Goal: Check status: Check status

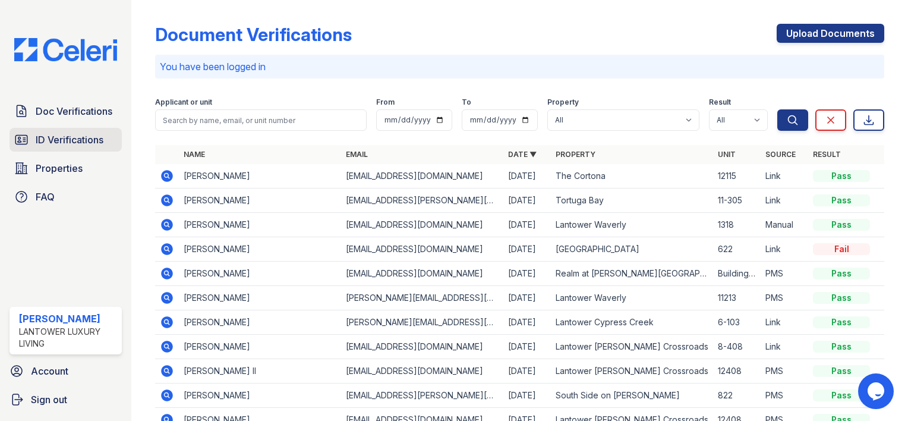
click at [72, 141] on span "ID Verifications" at bounding box center [70, 139] width 68 height 14
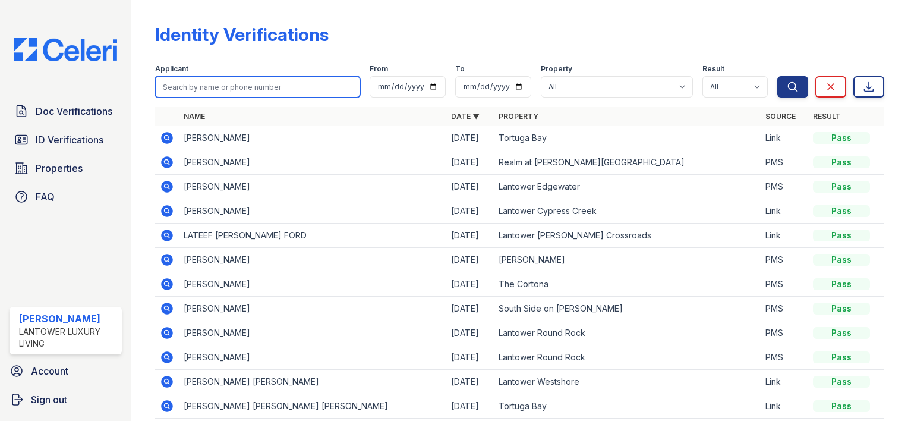
click at [264, 88] on input "search" at bounding box center [257, 86] width 205 height 21
type input "[PERSON_NAME]"
click at [777, 76] on button "Search" at bounding box center [792, 86] width 31 height 21
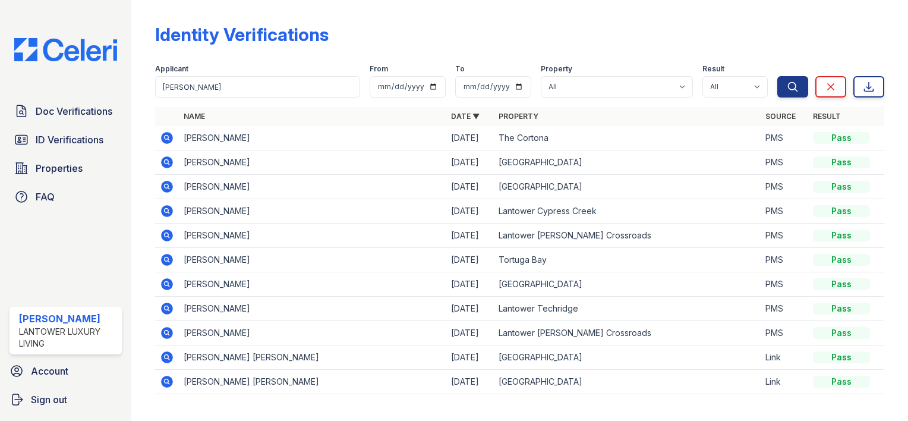
click at [173, 137] on icon at bounding box center [167, 138] width 14 height 14
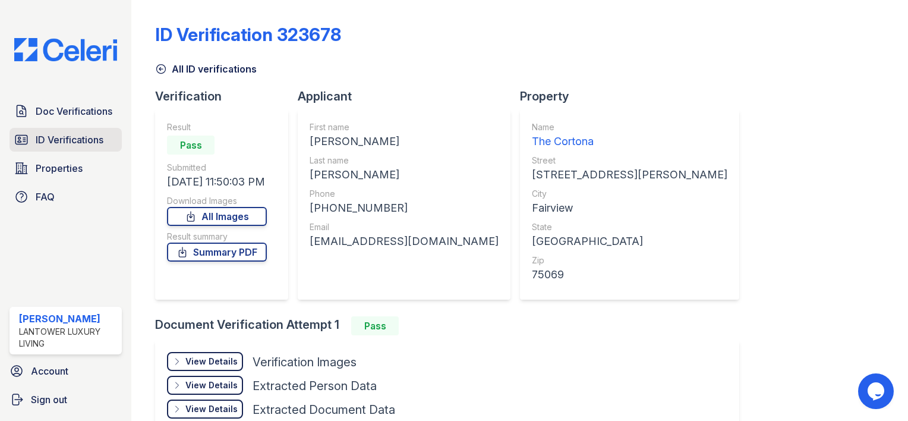
click at [69, 145] on span "ID Verifications" at bounding box center [70, 139] width 68 height 14
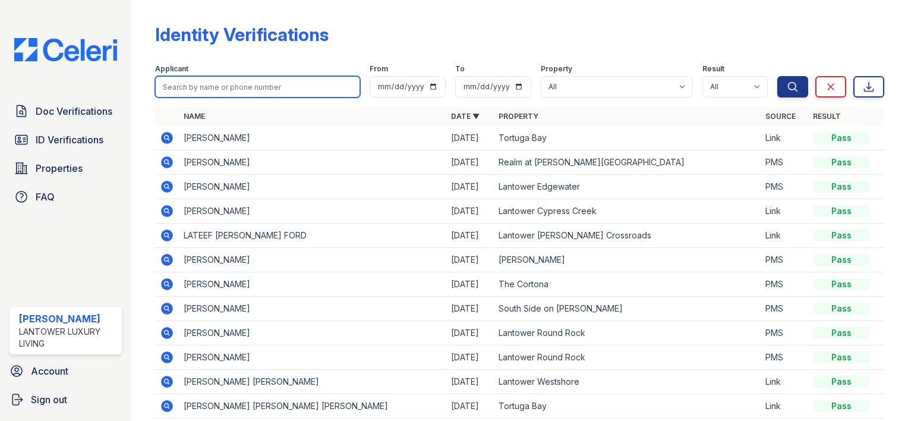
click at [242, 87] on input "search" at bounding box center [257, 86] width 205 height 21
type input "joyner"
click at [777, 76] on button "Search" at bounding box center [792, 86] width 31 height 21
